Goal: Task Accomplishment & Management: Complete application form

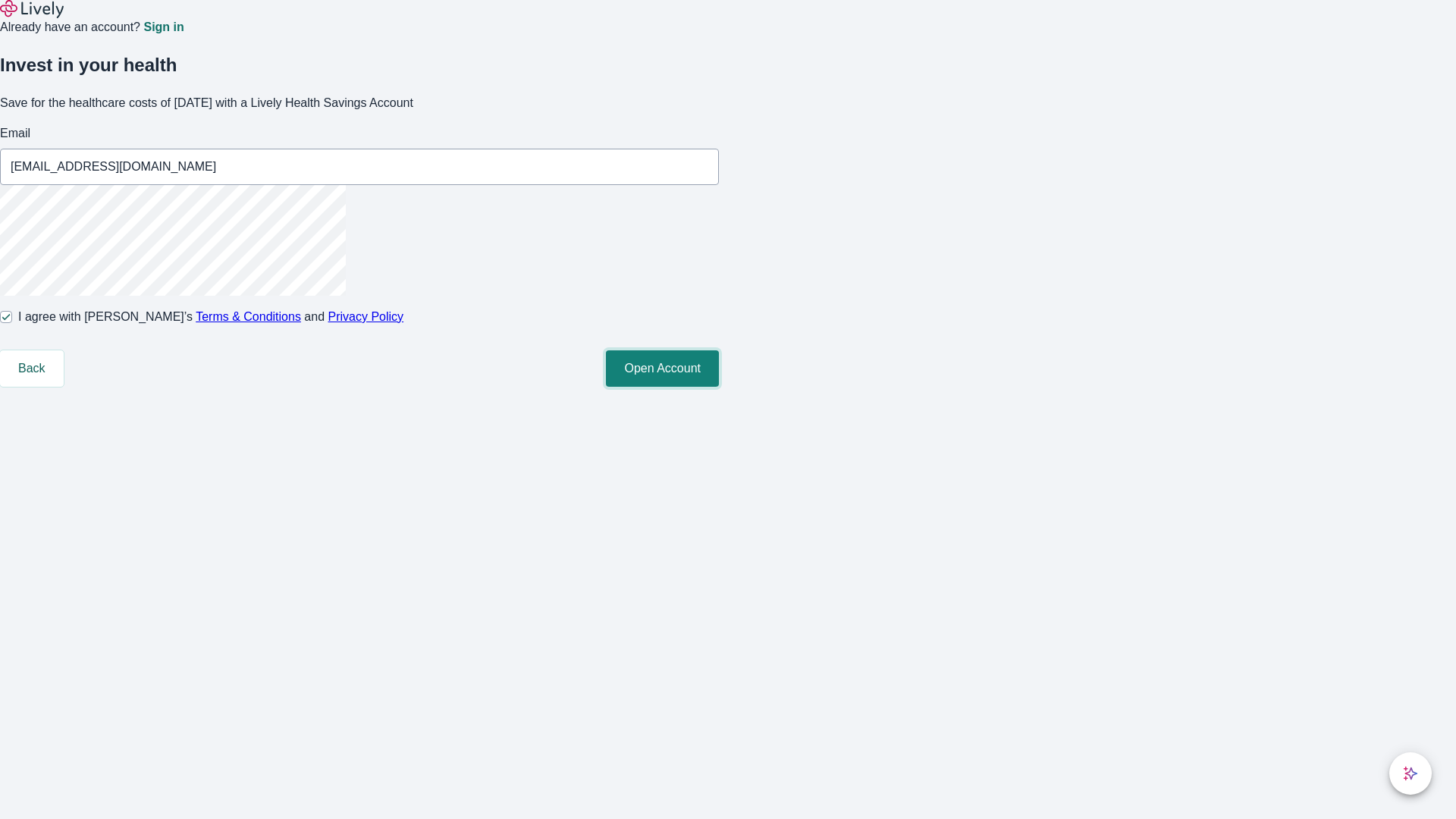
click at [719, 387] on button "Open Account" at bounding box center [662, 368] width 113 height 36
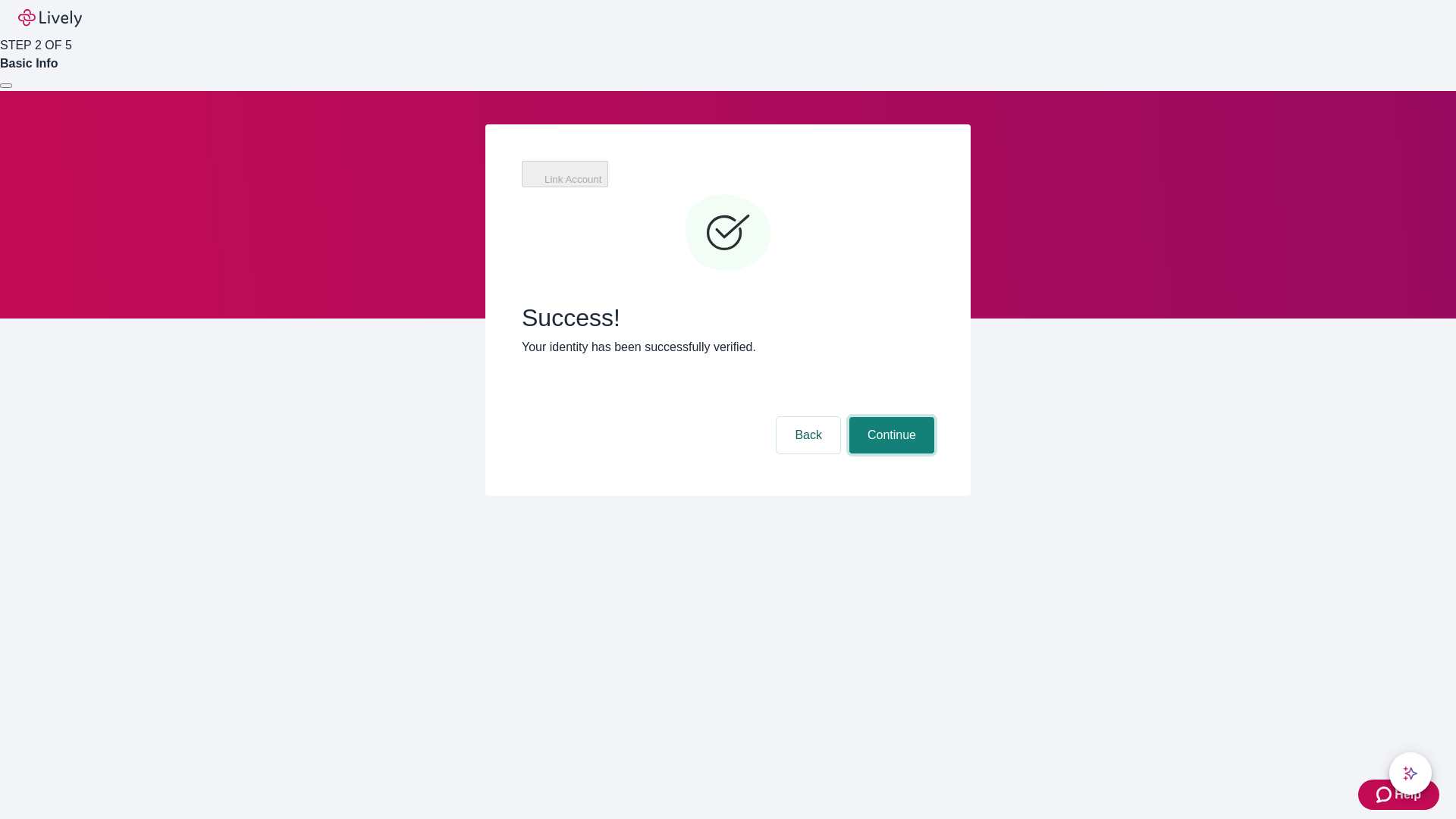
click at [889, 417] on button "Continue" at bounding box center [891, 435] width 85 height 36
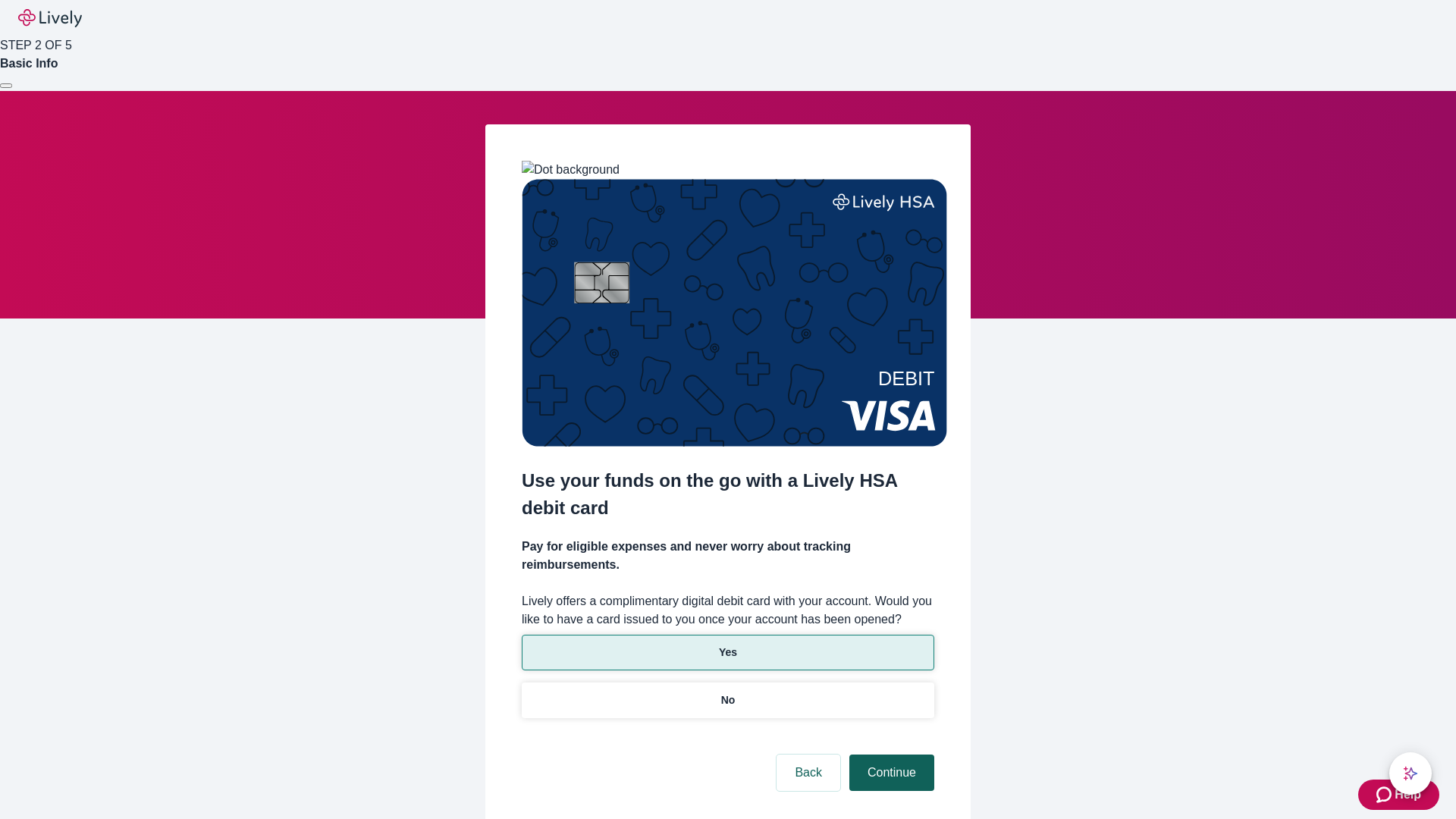
click at [728, 645] on p "Yes" at bounding box center [728, 652] width 19 height 16
click at [889, 755] on button "Continue" at bounding box center [891, 773] width 85 height 36
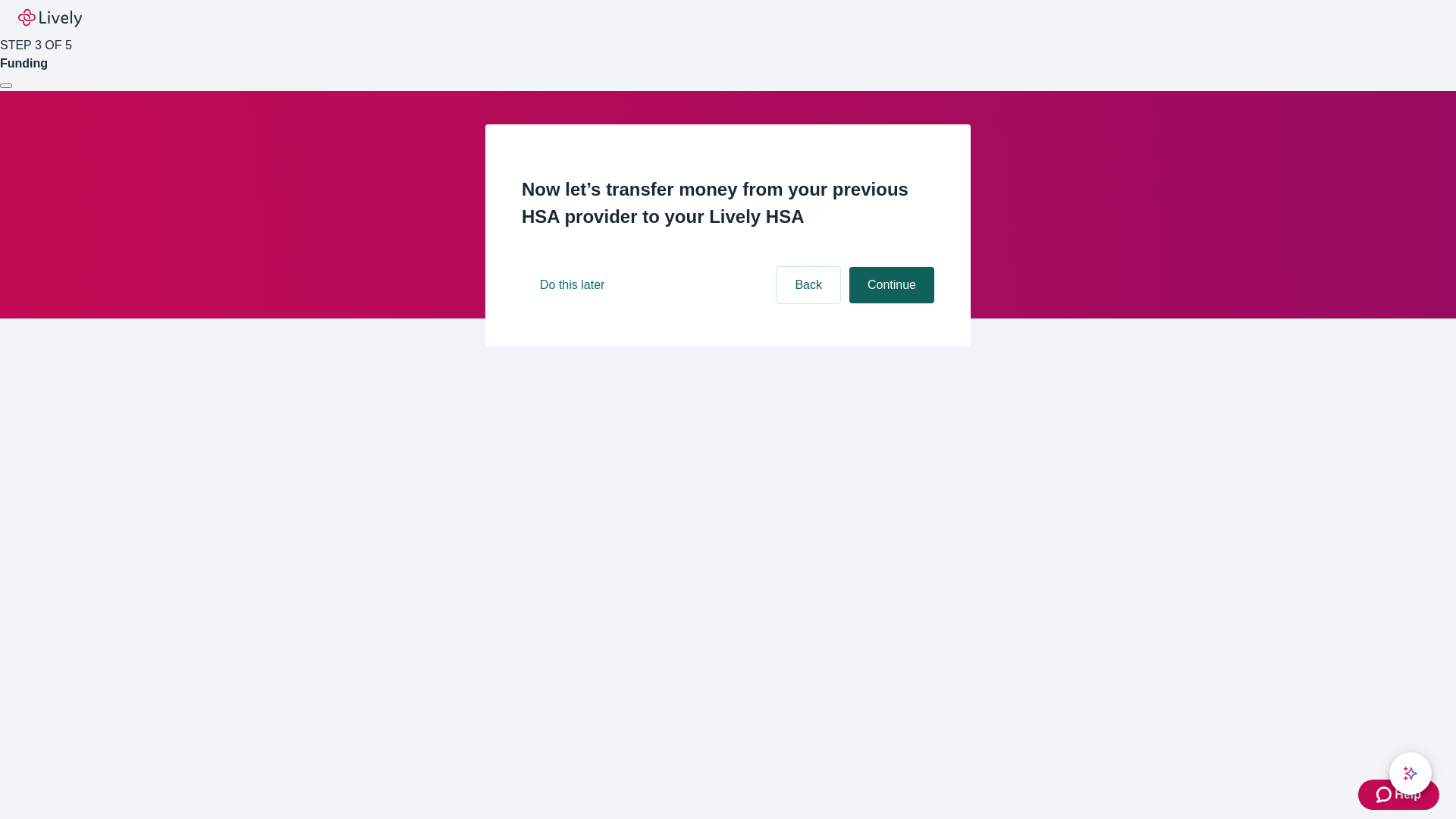
click at [889, 303] on button "Continue" at bounding box center [891, 285] width 85 height 36
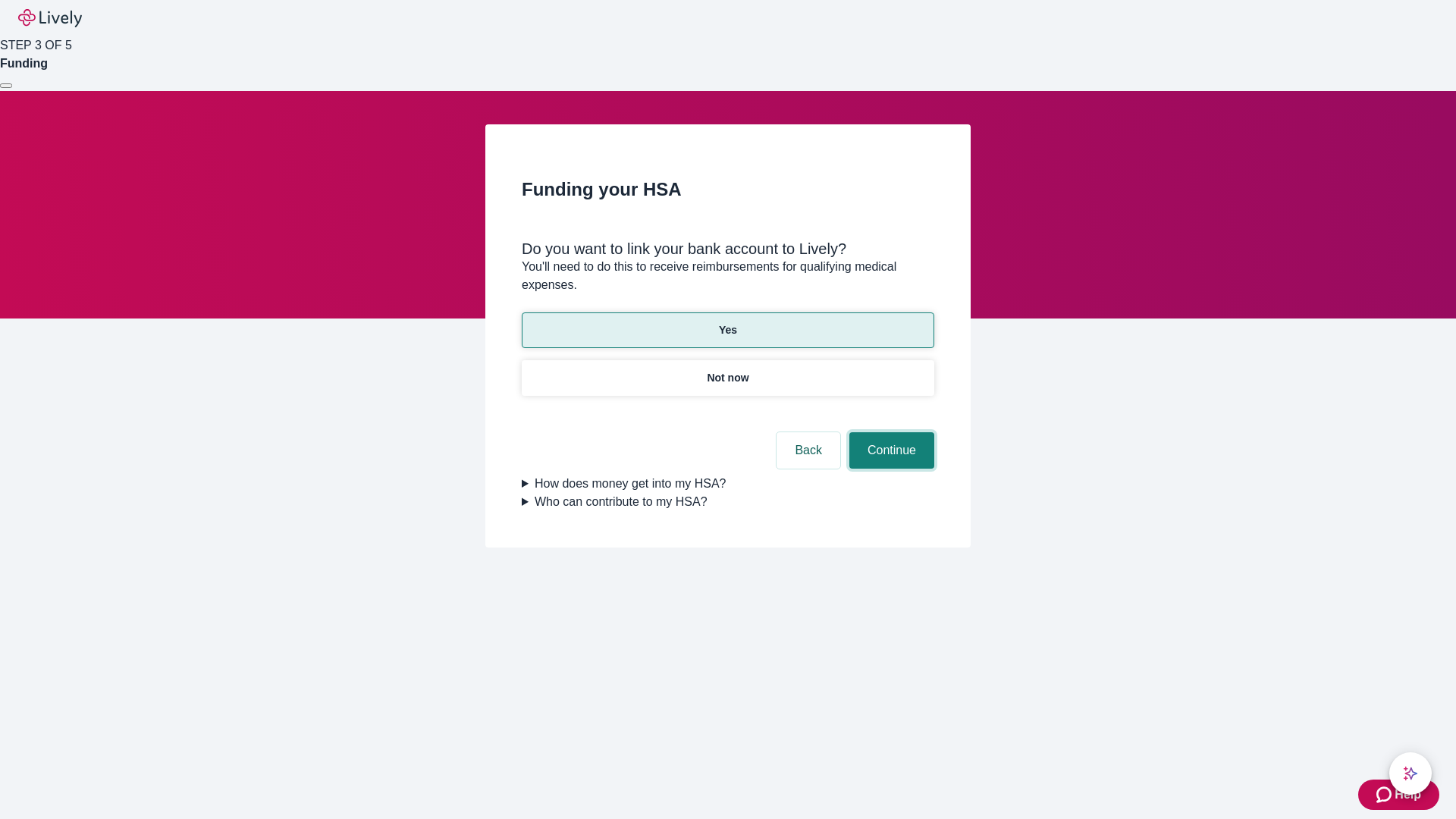
click at [889, 432] on button "Continue" at bounding box center [891, 450] width 85 height 36
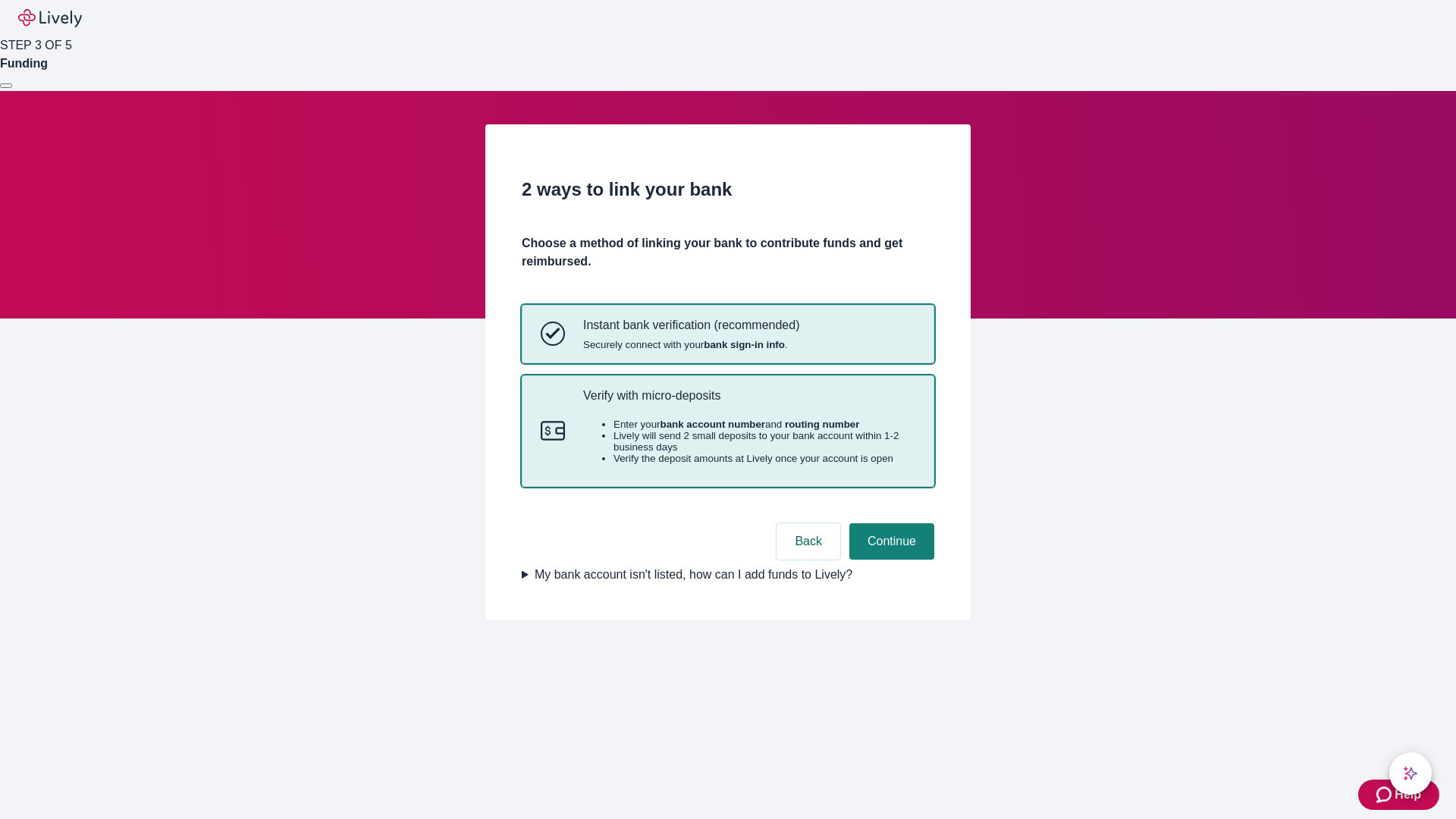
click at [749, 403] on p "Verify with micro-deposits" at bounding box center [749, 395] width 332 height 14
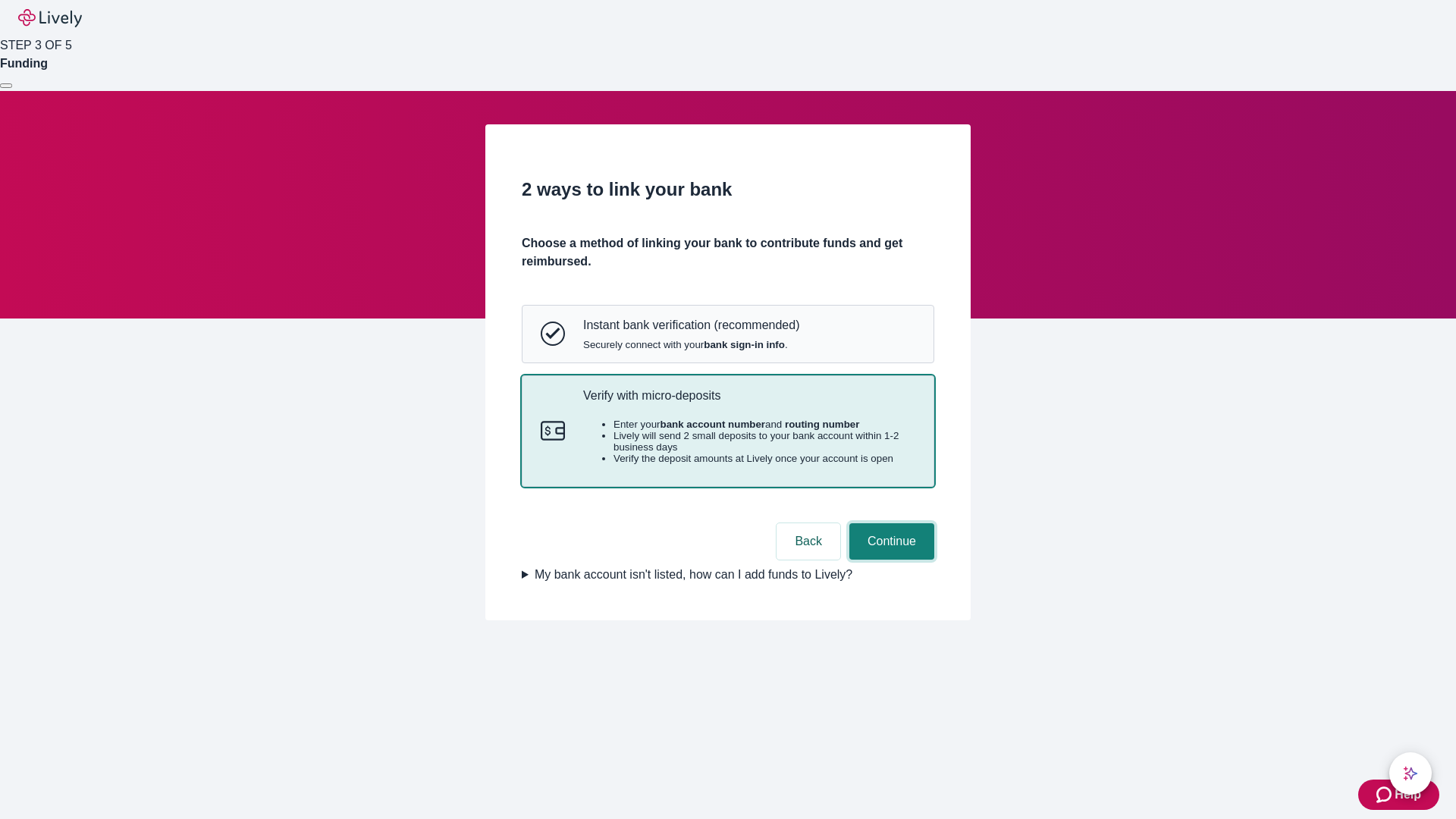
click at [889, 560] on button "Continue" at bounding box center [891, 541] width 85 height 36
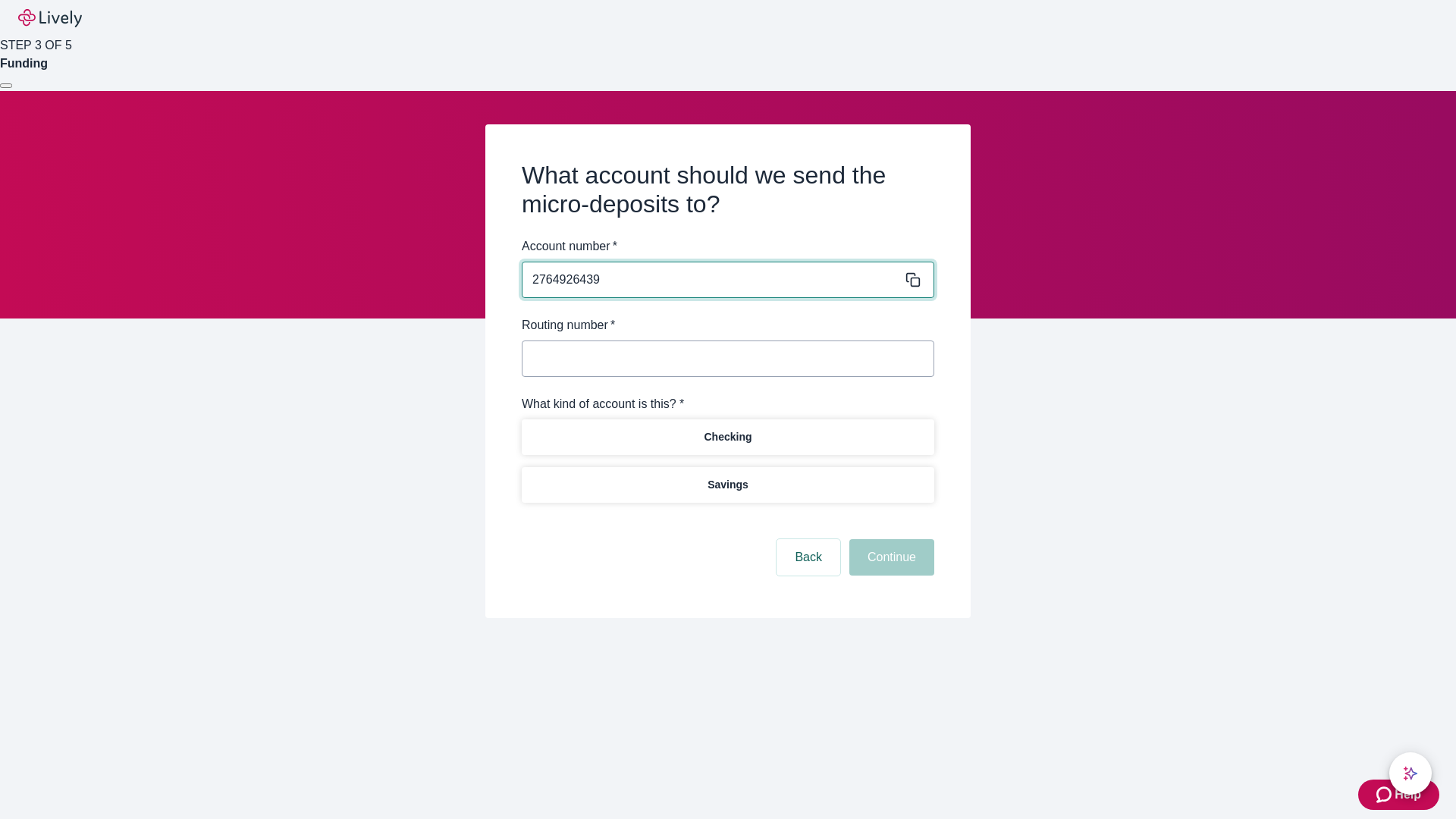
type input "2764926439"
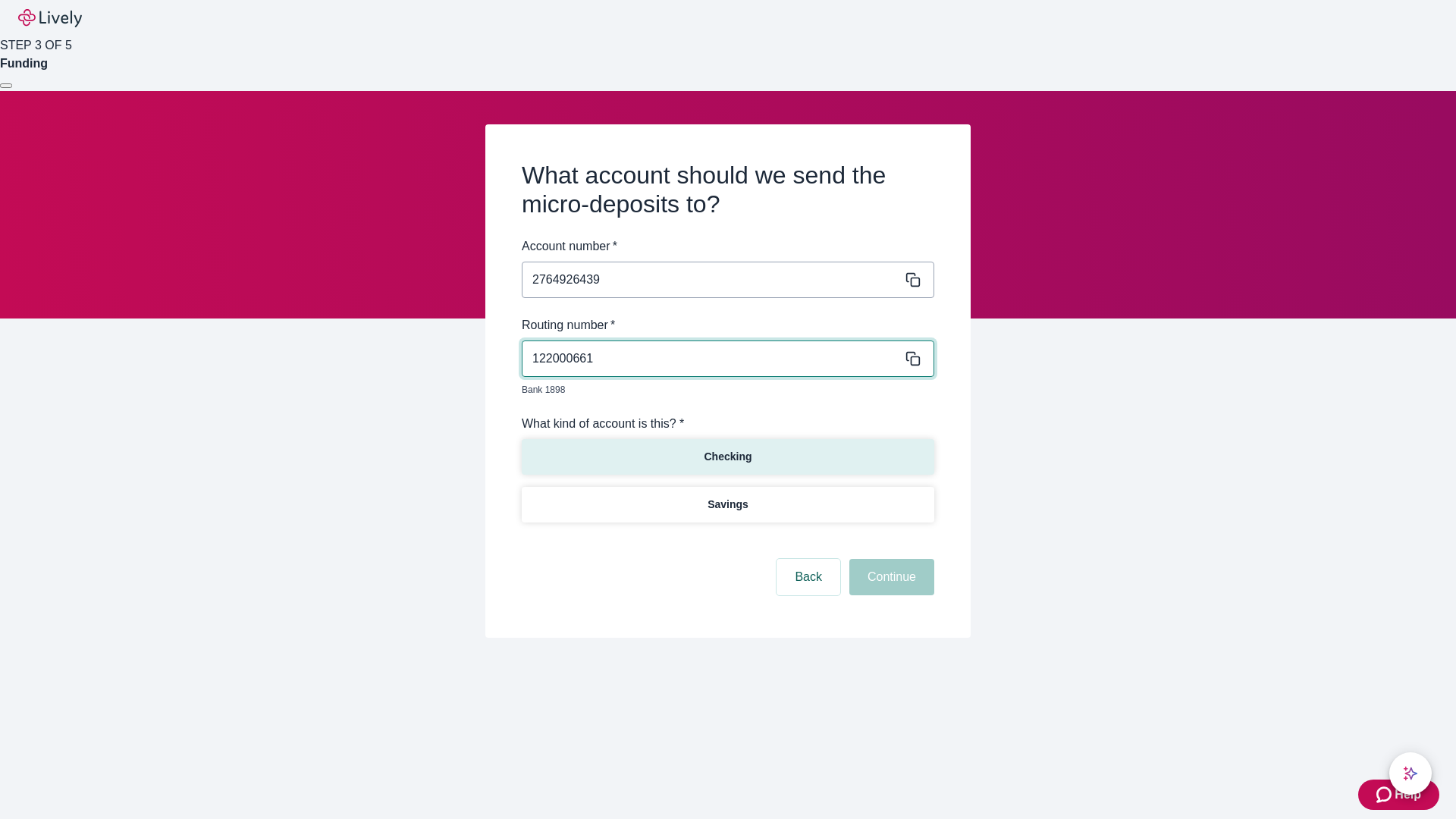
type input "122000661"
click at [728, 449] on p "Checking" at bounding box center [728, 457] width 48 height 16
